Goal: Use online tool/utility: Utilize a website feature to perform a specific function

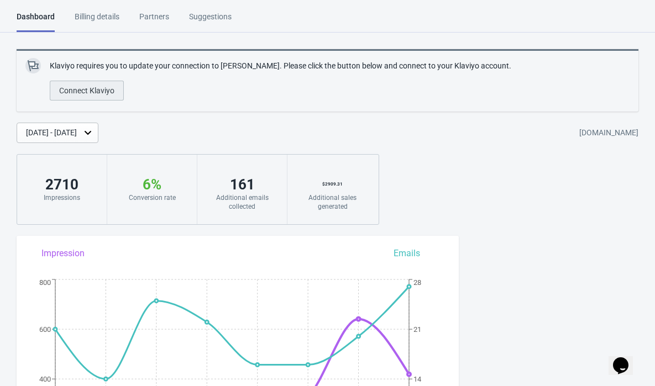
click at [101, 87] on span "Connect Klaviyo" at bounding box center [86, 90] width 55 height 9
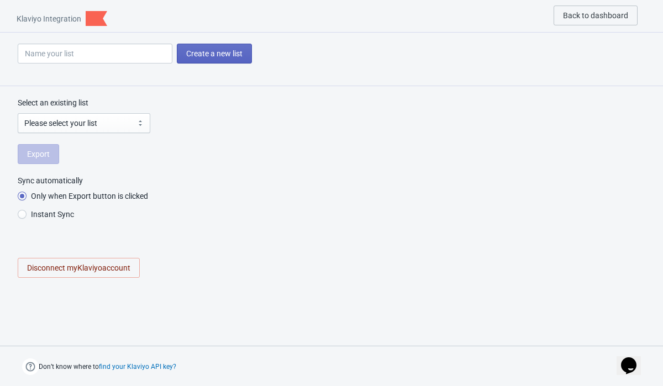
radio input "true"
select select "RyTuMr"
click at [25, 217] on input "Instant Sync" at bounding box center [22, 220] width 9 height 20
radio input "true"
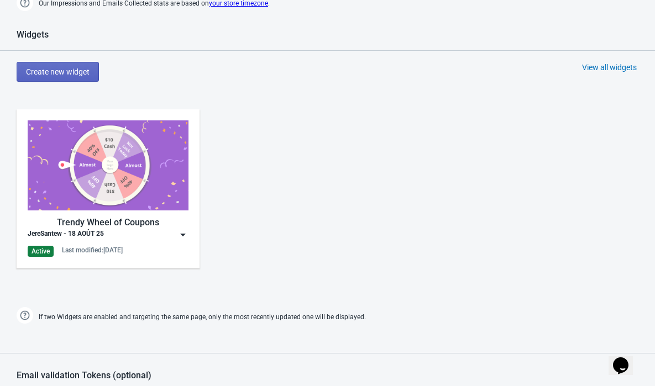
scroll to position [457, 0]
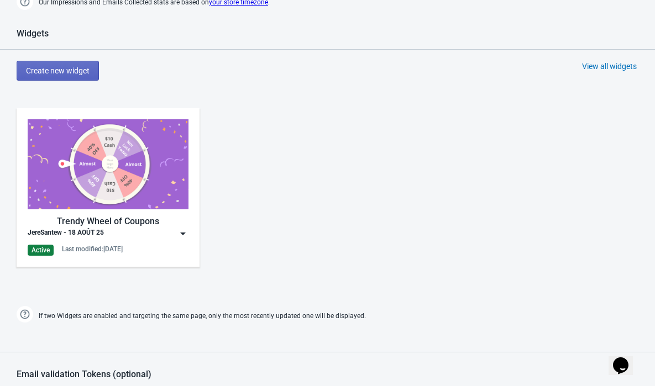
click at [182, 234] on img at bounding box center [182, 233] width 11 height 11
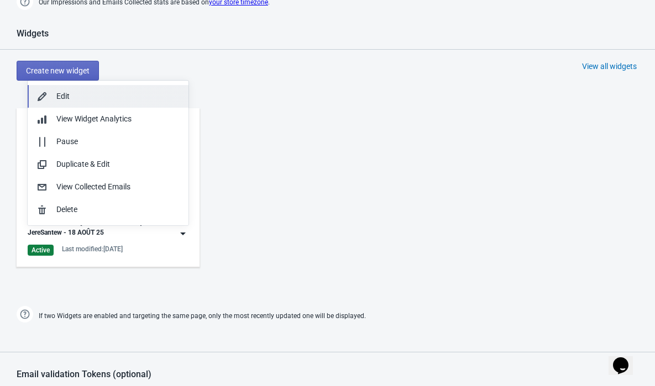
click at [103, 97] on div "Edit" at bounding box center [117, 97] width 123 height 12
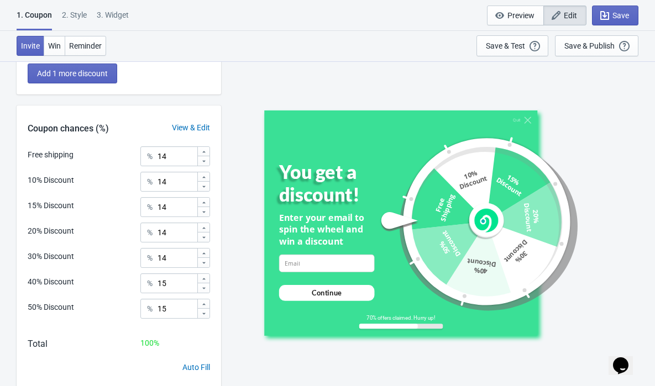
scroll to position [413, 0]
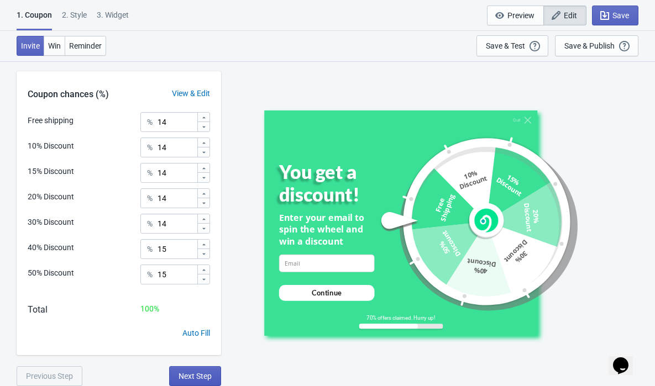
click at [201, 376] on span "Next Step" at bounding box center [195, 376] width 33 height 9
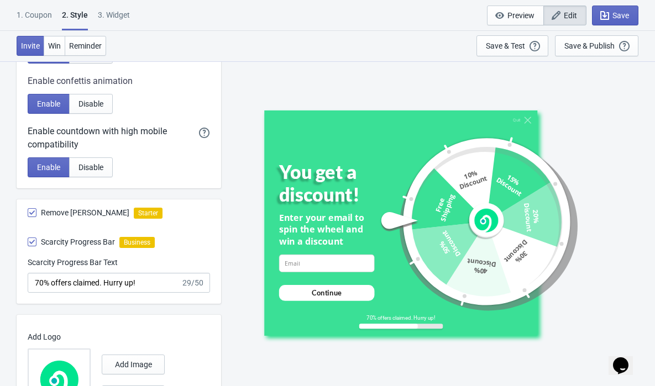
scroll to position [632, 0]
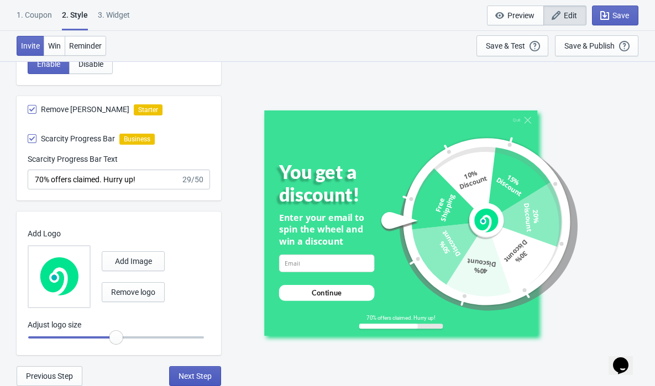
click at [194, 379] on span "Next Step" at bounding box center [195, 376] width 33 height 9
select select "once"
select select "1"
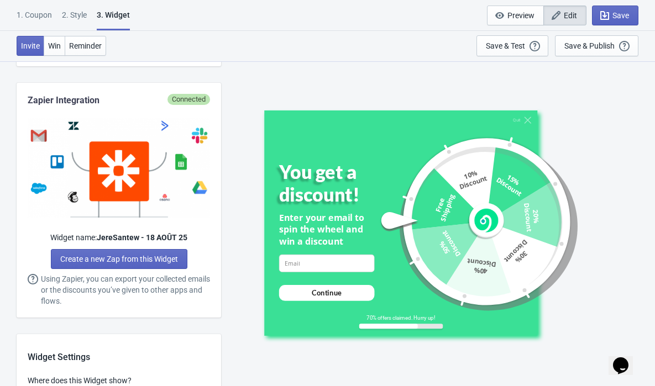
scroll to position [0, 0]
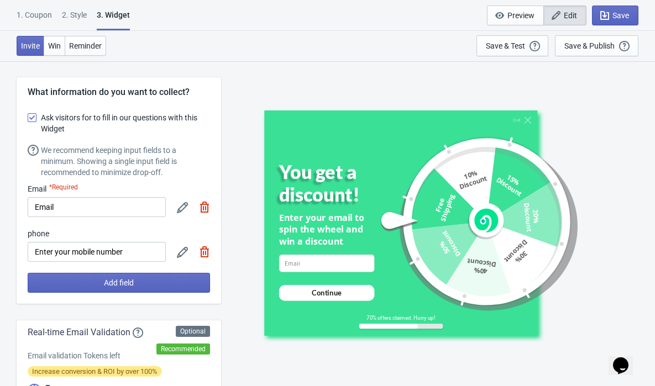
click at [178, 254] on icon at bounding box center [182, 252] width 11 height 11
select select "us"
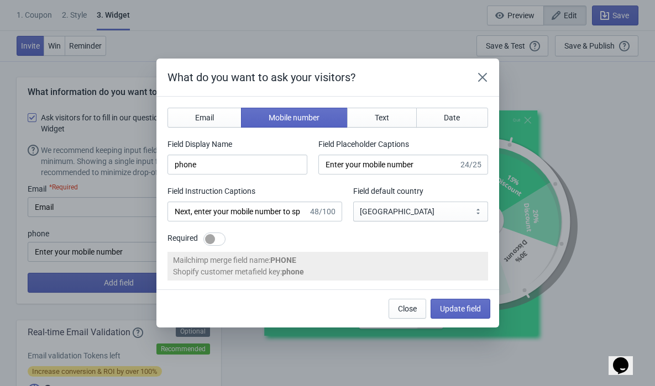
click at [218, 239] on div at bounding box center [214, 239] width 22 height 13
checkbox input "true"
click at [462, 309] on span "Update field" at bounding box center [460, 309] width 41 height 9
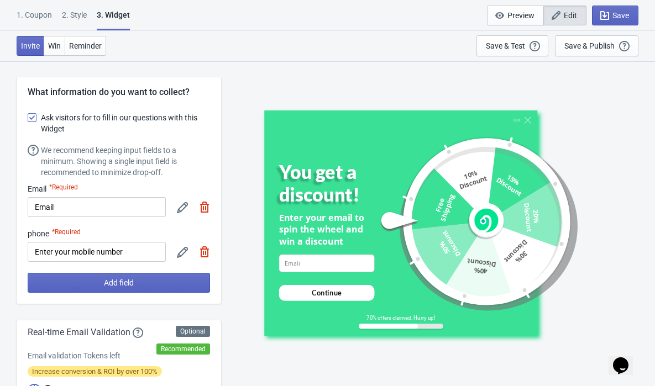
click at [74, 20] on div "2 . Style" at bounding box center [74, 18] width 25 height 19
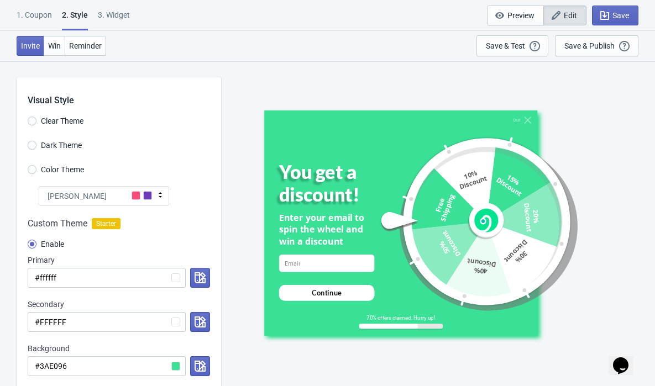
click at [36, 14] on div "1. Coupon" at bounding box center [34, 18] width 35 height 19
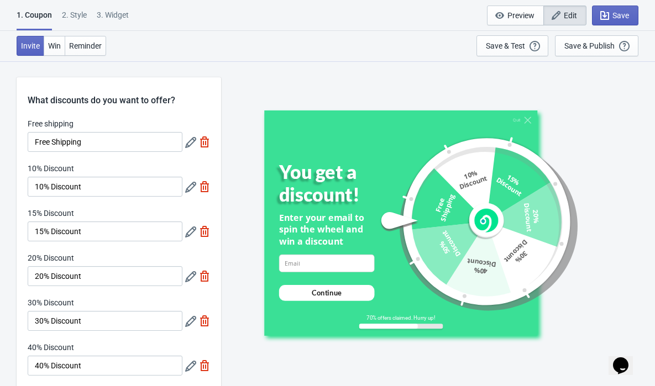
click at [191, 189] on icon at bounding box center [190, 187] width 11 height 11
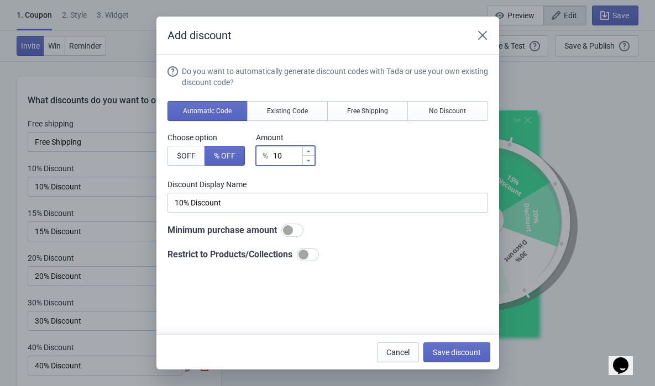
click at [291, 159] on input "10" at bounding box center [286, 156] width 29 height 20
type input "1"
type input "1% Discount"
type input "% Discount"
type input "5"
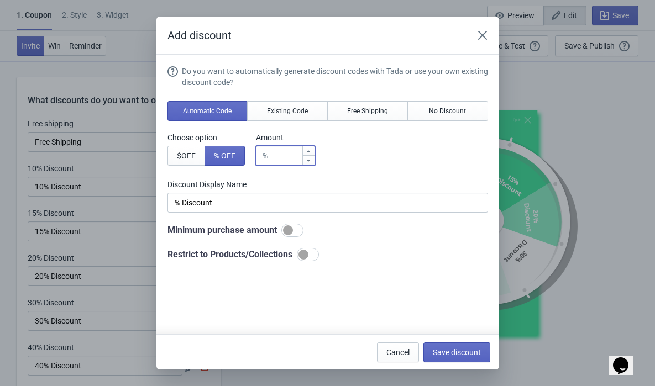
type input "5% Discount"
type input "5"
click at [446, 351] on span "Save discount" at bounding box center [457, 352] width 48 height 9
type input "5% Discount"
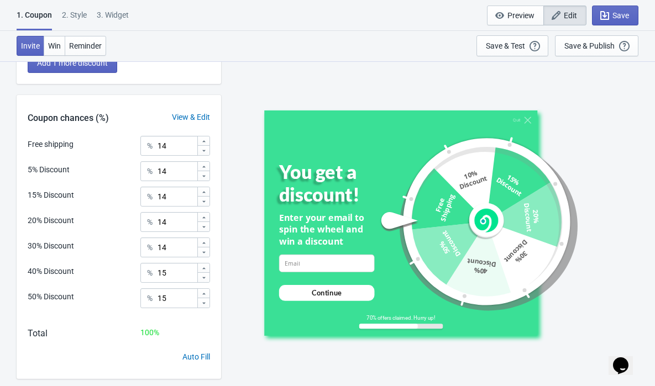
scroll to position [397, 0]
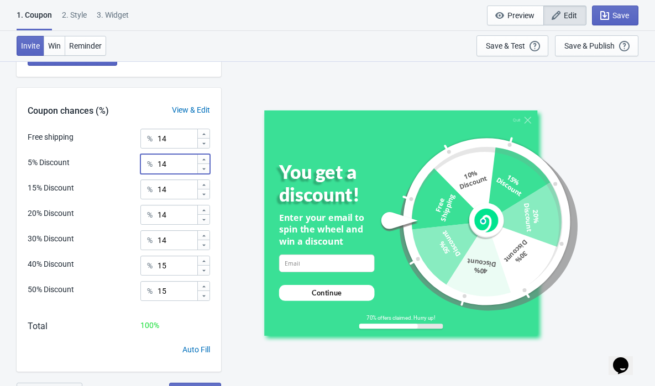
click at [179, 165] on input "14" at bounding box center [177, 164] width 40 height 20
click at [179, 165] on input "100" at bounding box center [177, 164] width 40 height 20
type input "100"
click at [179, 133] on input "14" at bounding box center [177, 139] width 40 height 20
type input "1"
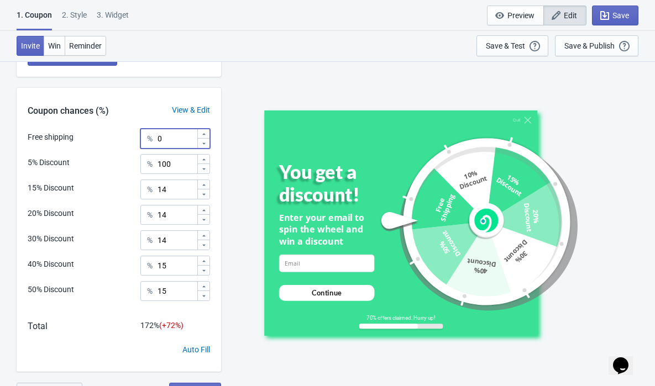
type input "0"
click at [172, 195] on input "14" at bounding box center [177, 190] width 40 height 20
type input "1"
type input "0"
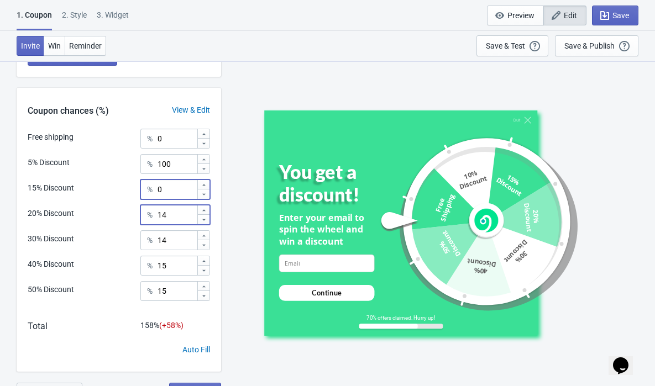
click at [181, 212] on input "14" at bounding box center [177, 215] width 40 height 20
type input "1"
type input "0"
click at [174, 243] on input "14" at bounding box center [177, 240] width 40 height 20
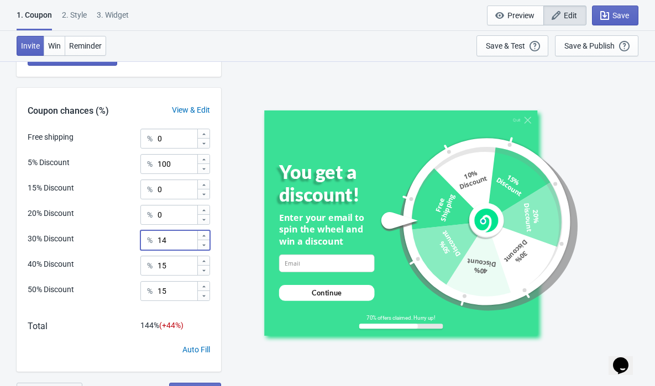
type input "1"
type input "0"
click at [174, 272] on input "15" at bounding box center [177, 266] width 40 height 20
type input "1"
type input "0"
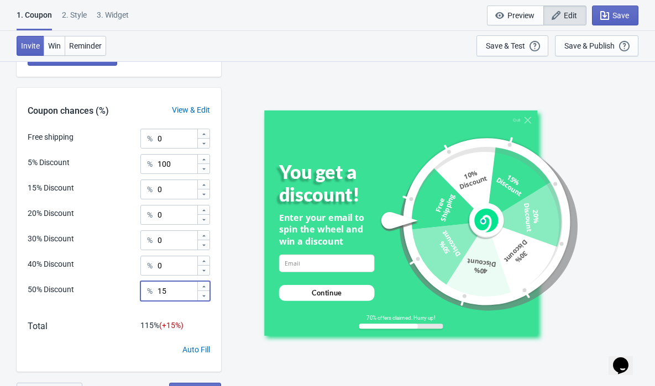
click at [169, 292] on input "15" at bounding box center [177, 291] width 40 height 20
type input "1"
type input "9"
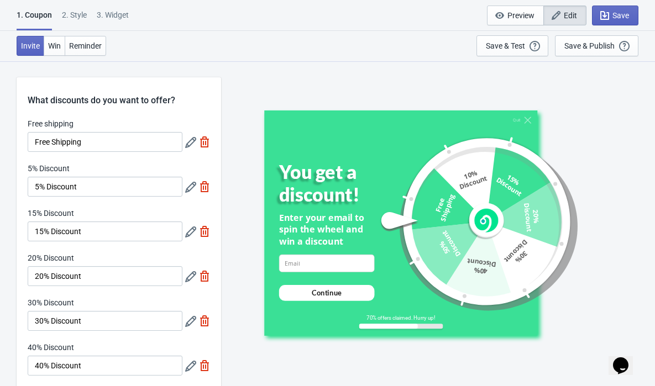
scroll to position [413, 0]
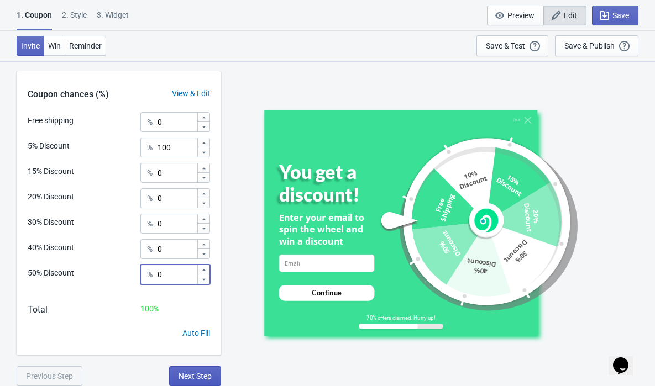
type input "0"
click at [209, 381] on button "Next Step" at bounding box center [195, 376] width 52 height 20
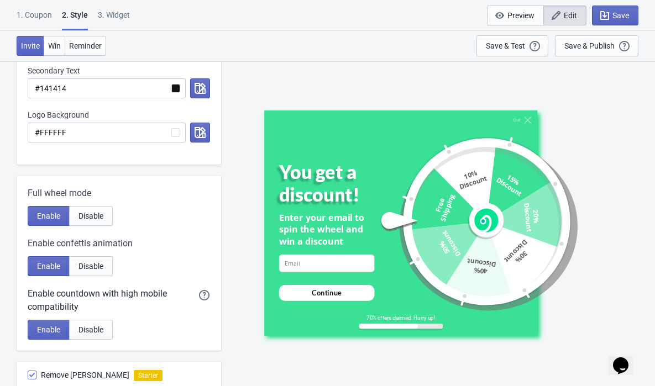
scroll to position [632, 0]
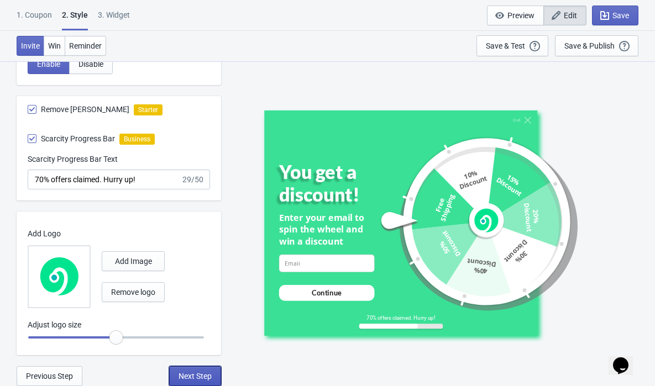
click at [184, 375] on span "Next Step" at bounding box center [195, 376] width 33 height 9
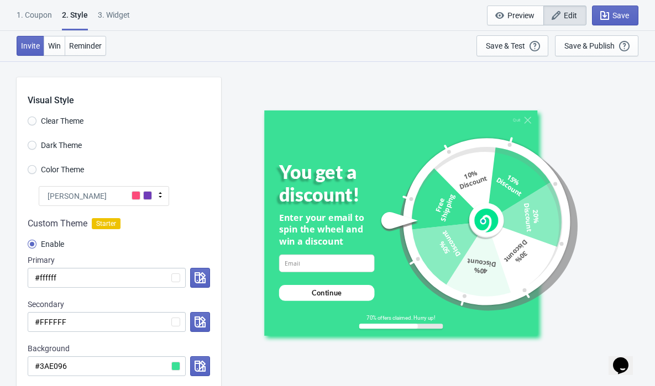
select select "once"
select select "1"
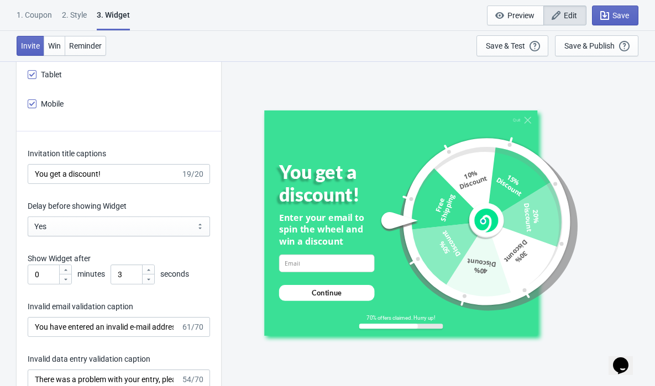
scroll to position [1518, 0]
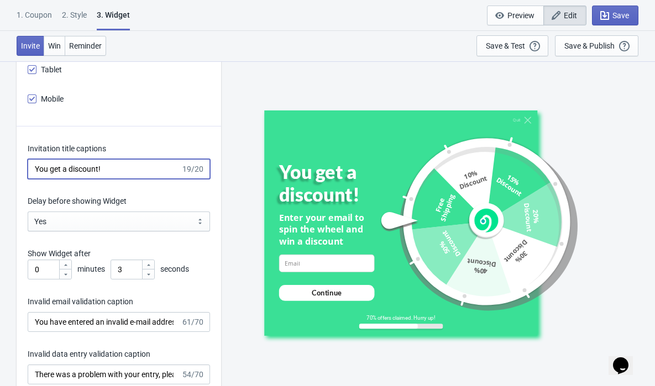
click at [101, 174] on input "You get a discount!" at bounding box center [104, 169] width 153 height 20
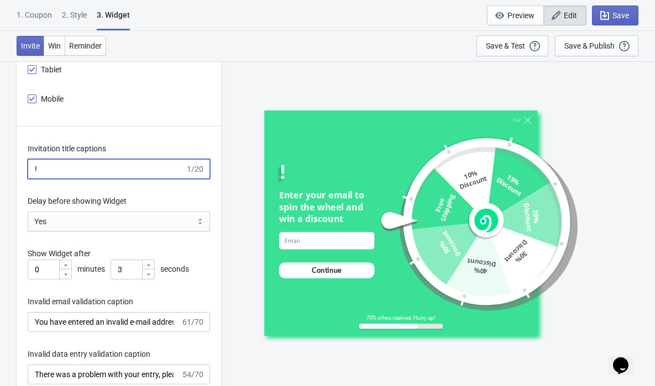
paste input "Save Big — Up to 50"
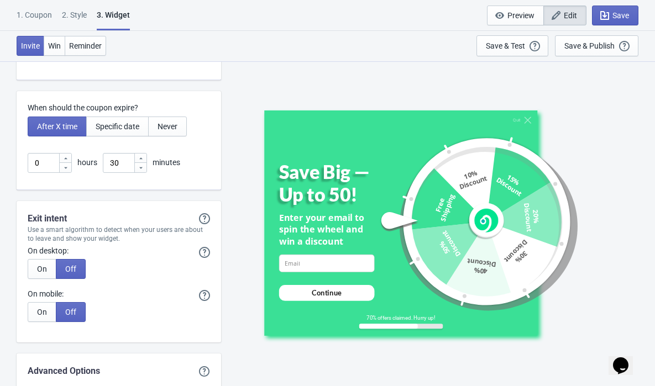
scroll to position [2702, 0]
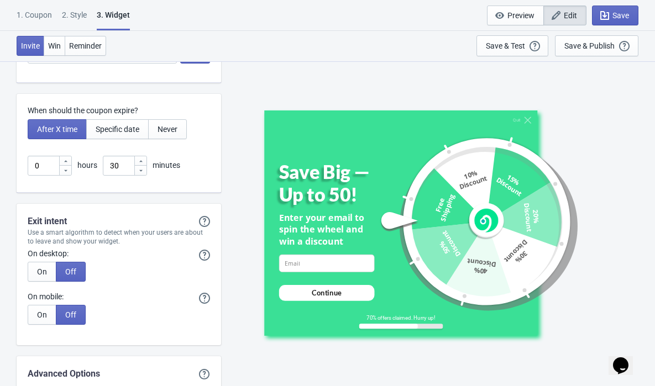
type input "Save Big — Up to 50!"
click at [143, 172] on icon at bounding box center [141, 170] width 7 height 7
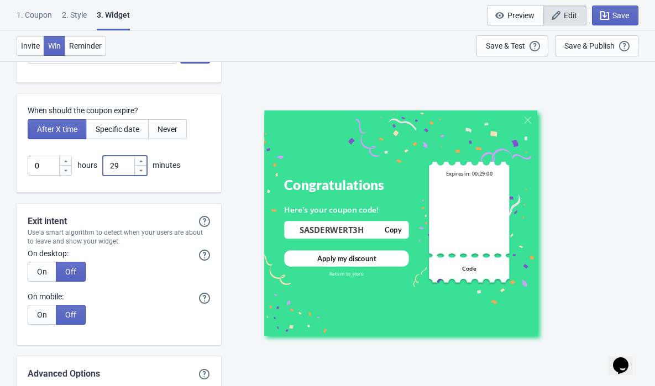
click at [143, 172] on icon at bounding box center [141, 170] width 7 height 7
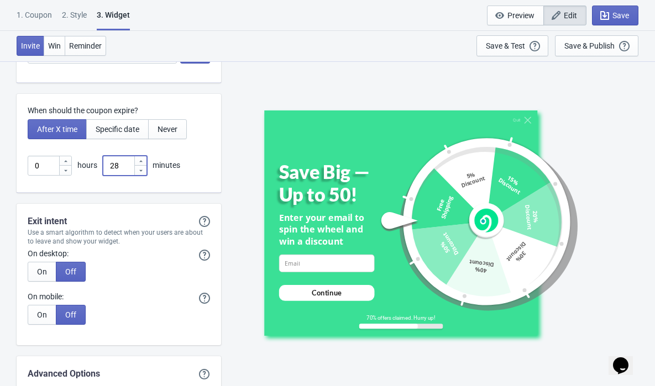
click at [143, 172] on icon at bounding box center [141, 170] width 7 height 7
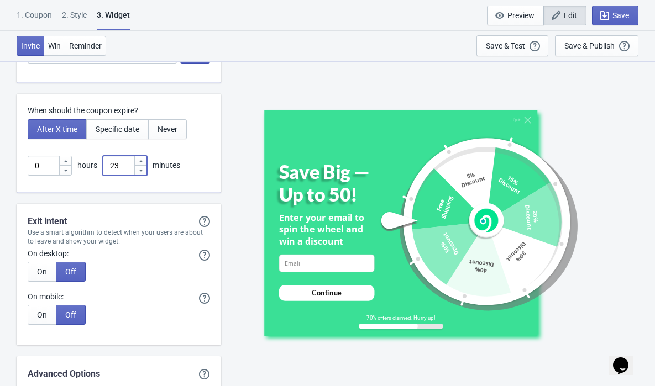
click at [143, 172] on icon at bounding box center [141, 170] width 7 height 7
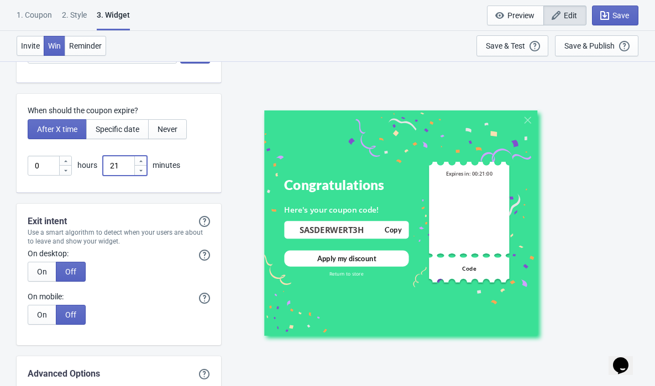
click at [143, 172] on icon at bounding box center [141, 170] width 7 height 7
type input "20"
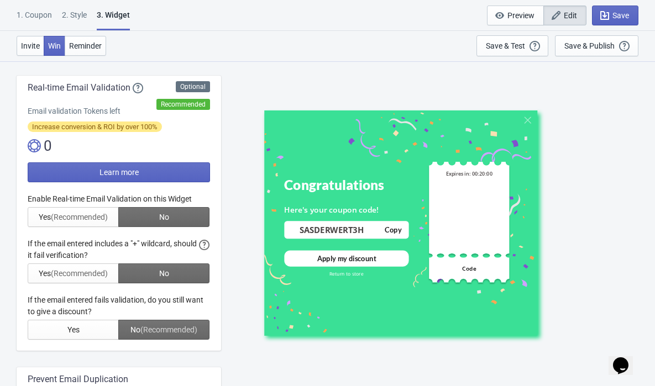
scroll to position [0, 0]
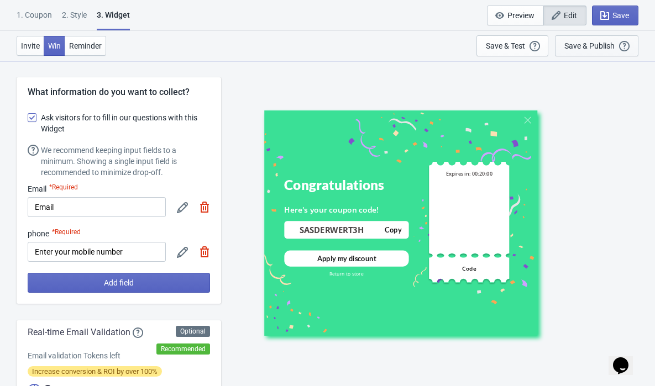
click at [591, 44] on div "Save & Publish" at bounding box center [589, 45] width 50 height 9
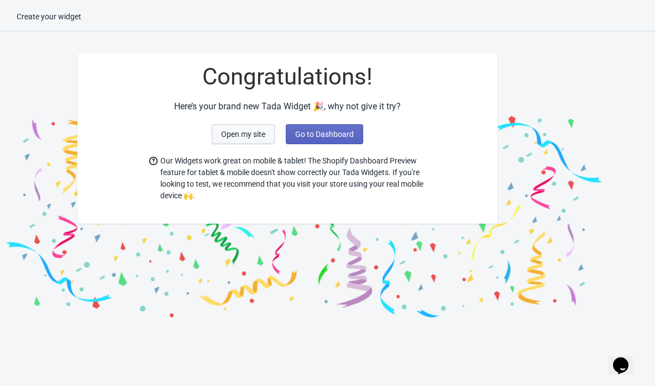
click at [253, 132] on span "Open my site" at bounding box center [243, 134] width 44 height 9
